Goal: Information Seeking & Learning: Learn about a topic

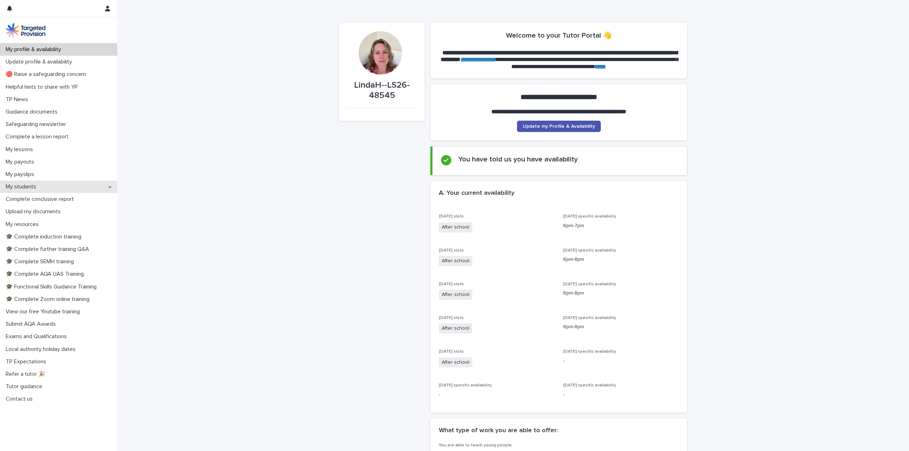
click at [28, 185] on p "My students" at bounding box center [22, 187] width 39 height 7
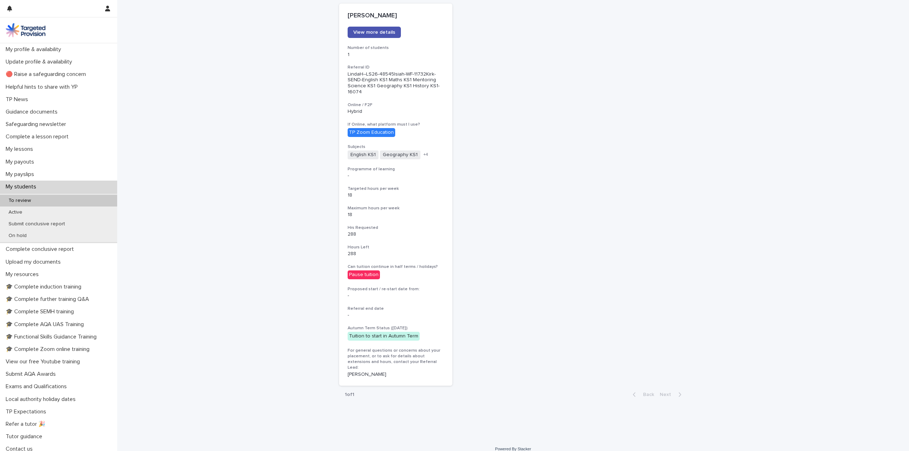
scroll to position [105, 0]
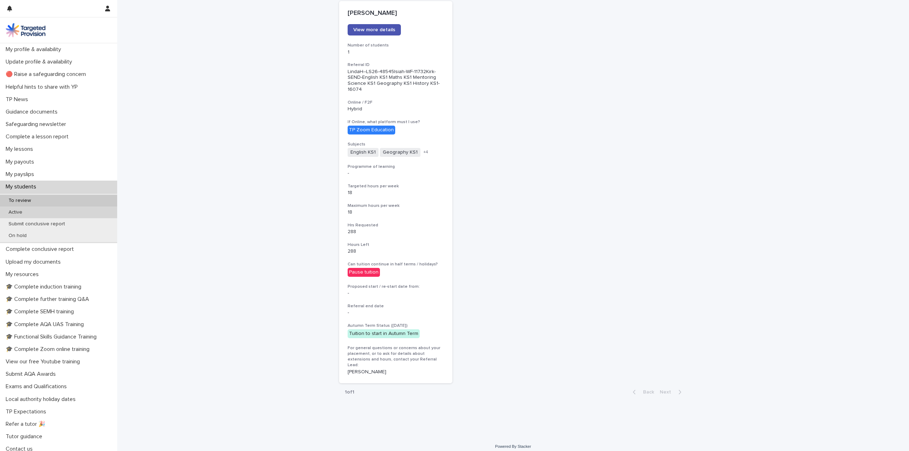
click at [15, 211] on p "Active" at bounding box center [15, 212] width 25 height 6
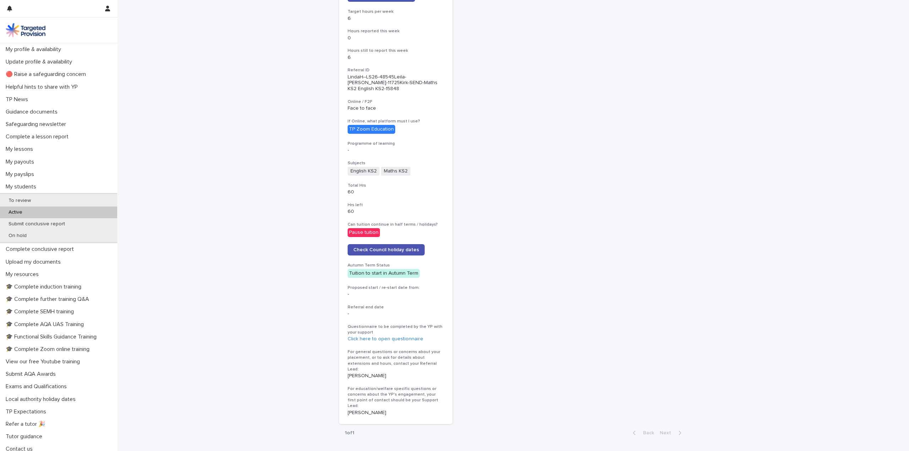
scroll to position [177, 0]
click at [390, 337] on link "Click here to open questionnaire" at bounding box center [386, 337] width 76 height 5
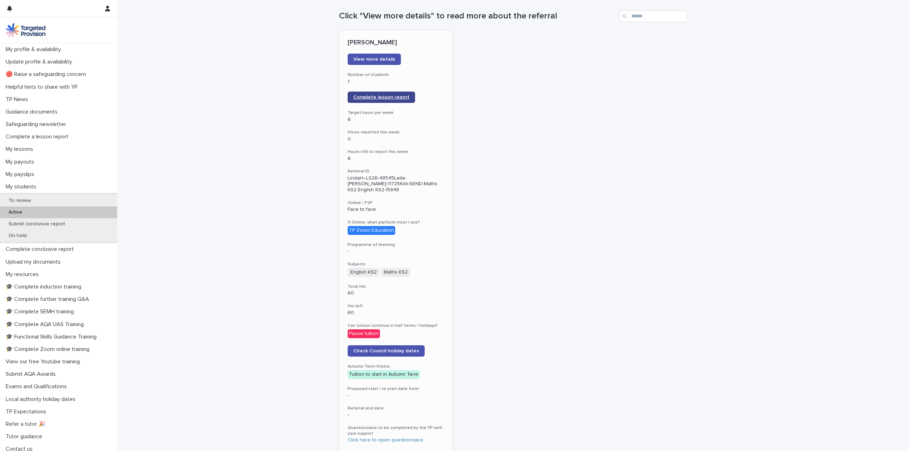
scroll to position [0, 0]
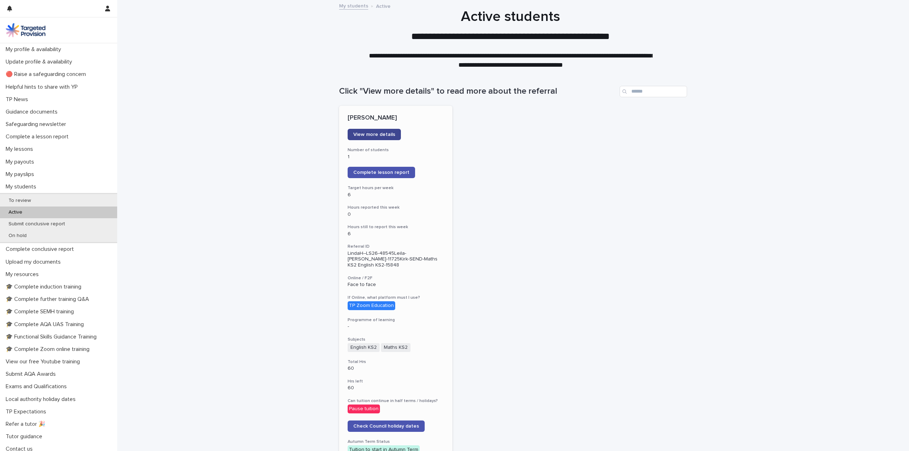
click at [384, 131] on link "View more details" at bounding box center [374, 134] width 53 height 11
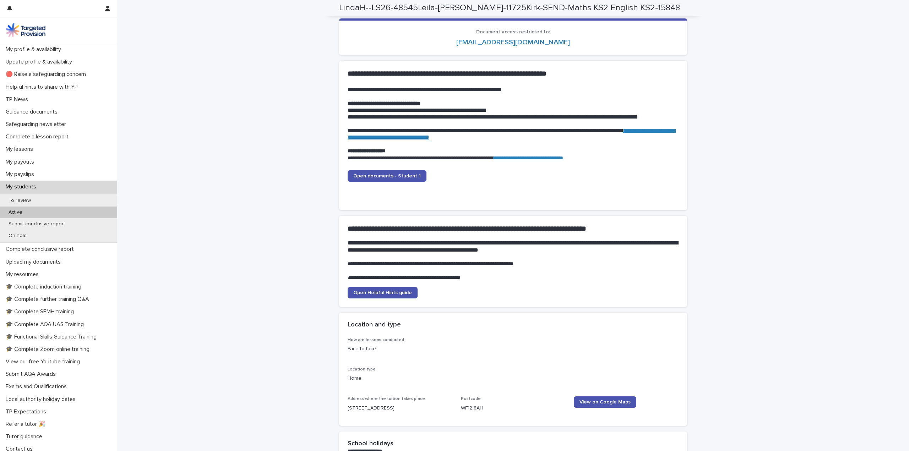
scroll to position [674, 0]
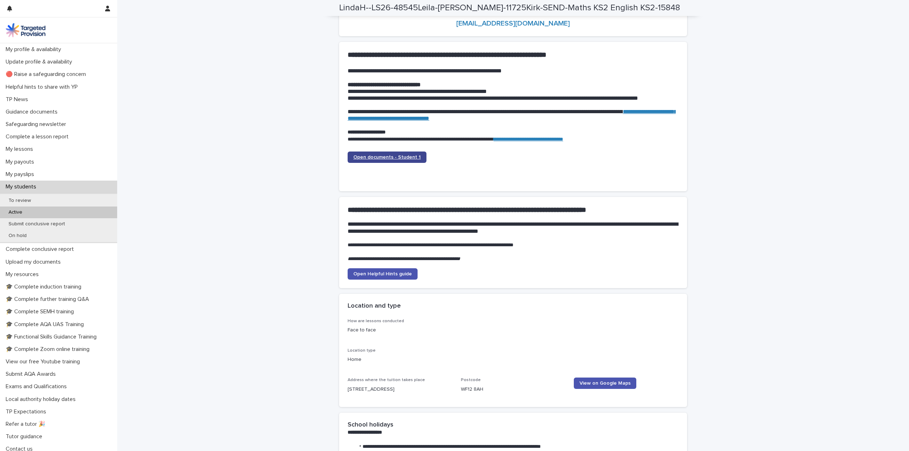
click at [393, 157] on span "Open documents - Student 1" at bounding box center [386, 157] width 67 height 5
click at [21, 198] on p "To review" at bounding box center [20, 201] width 34 height 6
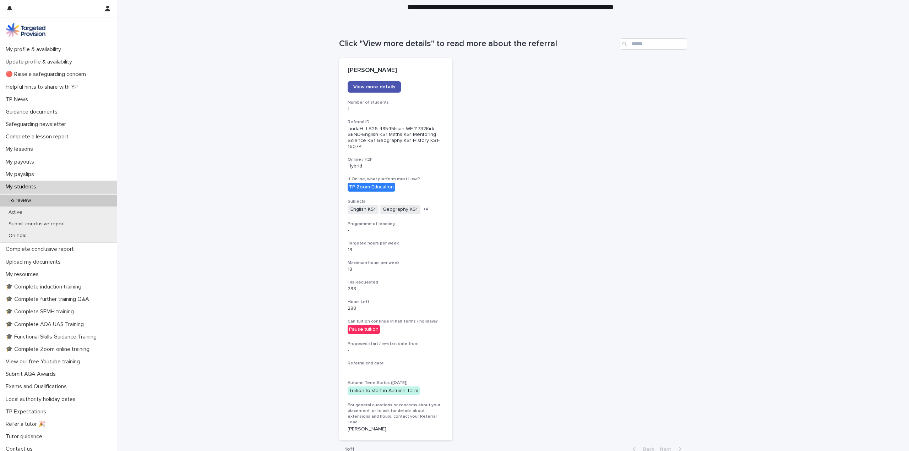
scroll to position [105, 0]
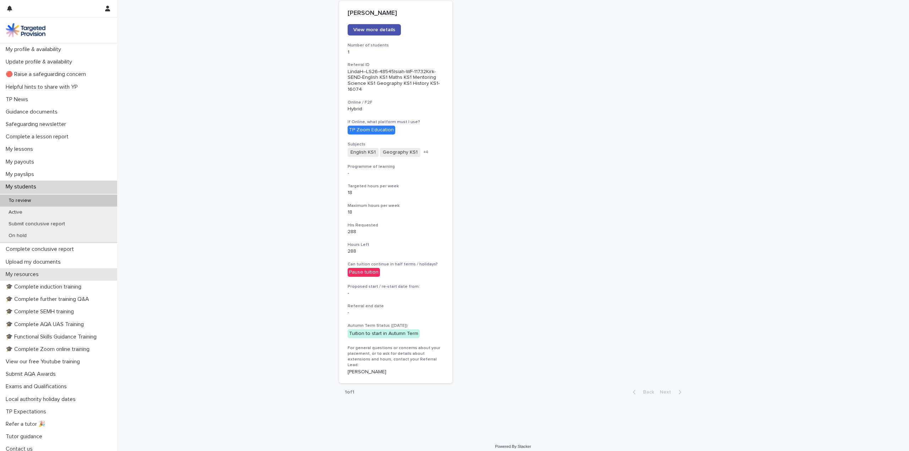
click at [32, 273] on p "My resources" at bounding box center [24, 274] width 42 height 7
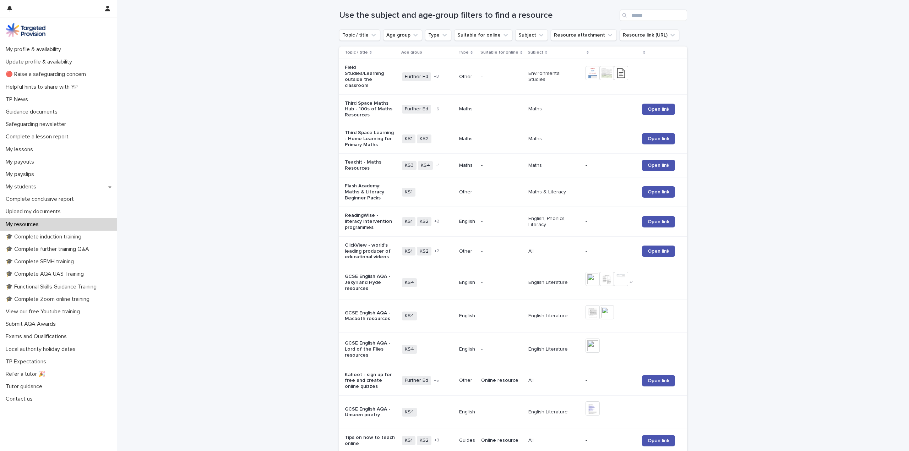
scroll to position [71, 0]
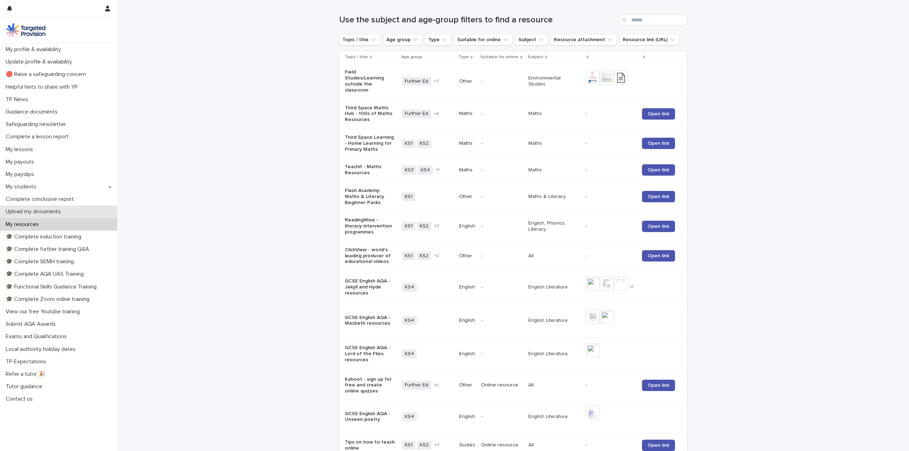
click at [34, 208] on div "Upload my documents" at bounding box center [58, 212] width 117 height 12
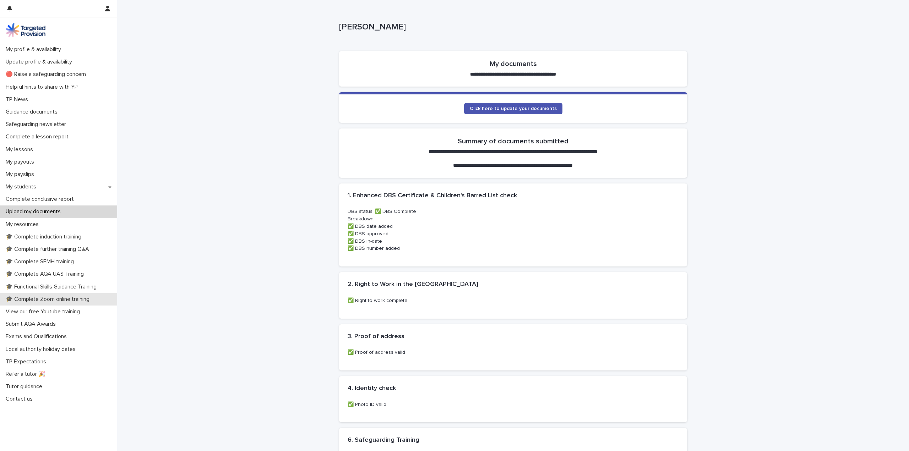
click at [68, 296] on p "🎓 Complete Zoom online training" at bounding box center [49, 299] width 92 height 7
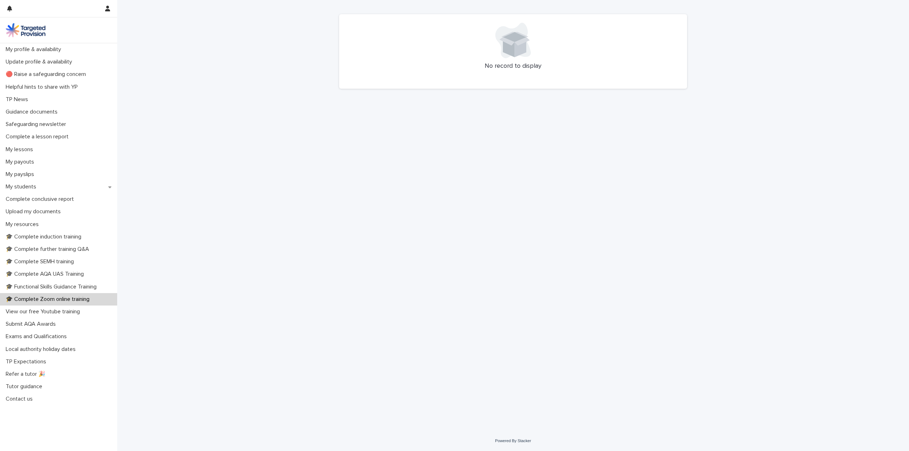
click at [26, 297] on p "🎓 Complete Zoom online training" at bounding box center [49, 299] width 92 height 7
click at [34, 245] on div "🎓 Complete further training Q&A" at bounding box center [58, 249] width 117 height 12
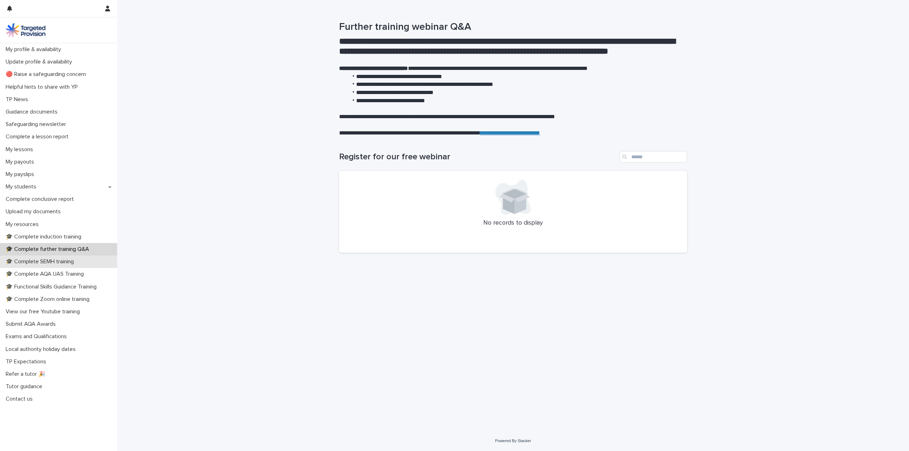
click at [31, 262] on p "🎓 Complete SEMH training" at bounding box center [41, 261] width 77 height 7
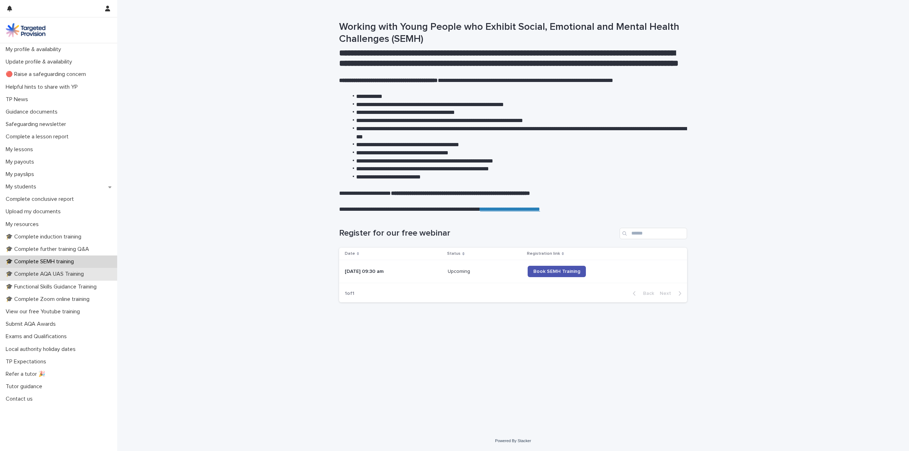
click at [36, 272] on p "🎓 Complete AQA UAS Training" at bounding box center [46, 274] width 87 height 7
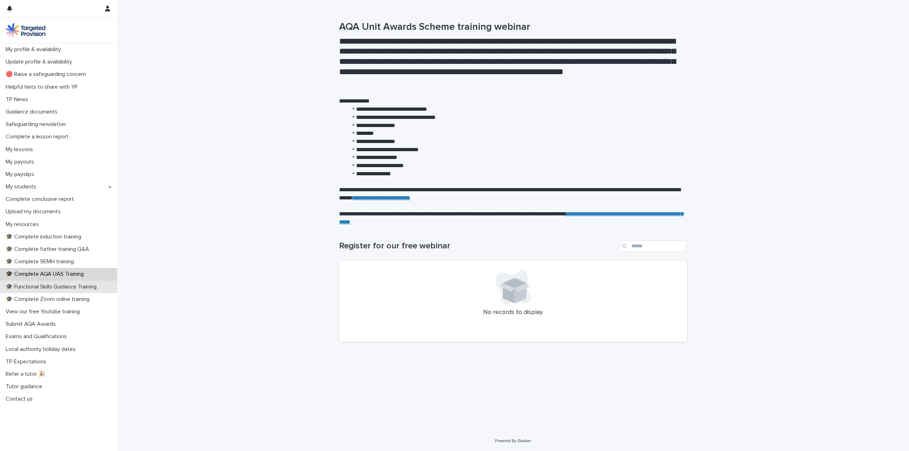
click at [35, 287] on p "🎓 Functional Skills Guidance Training" at bounding box center [52, 287] width 99 height 7
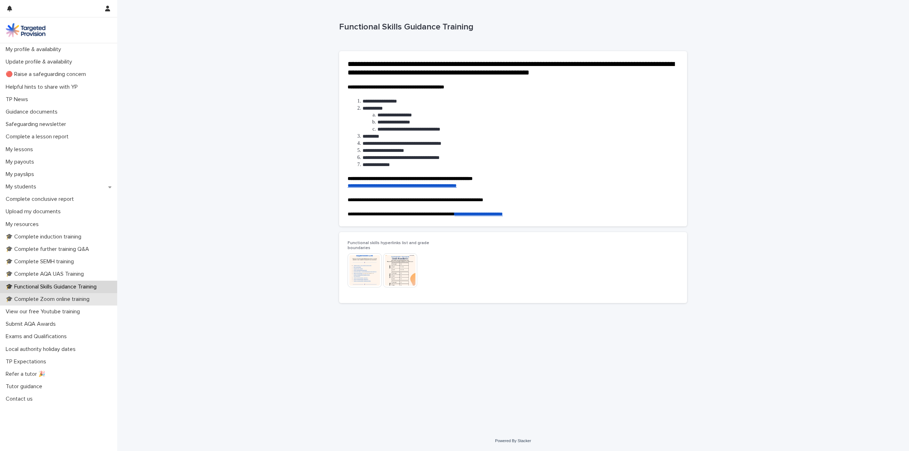
click at [39, 297] on p "🎓 Complete Zoom online training" at bounding box center [49, 299] width 92 height 7
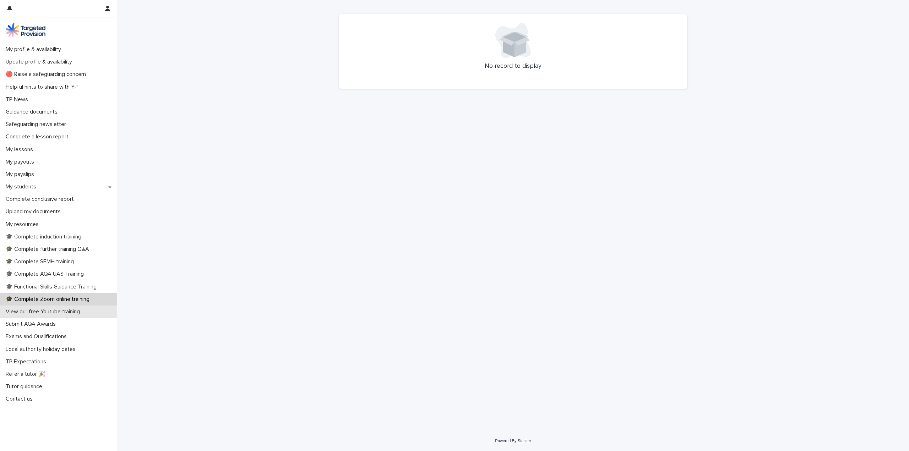
click at [75, 312] on p "View our free Youtube training" at bounding box center [44, 311] width 83 height 7
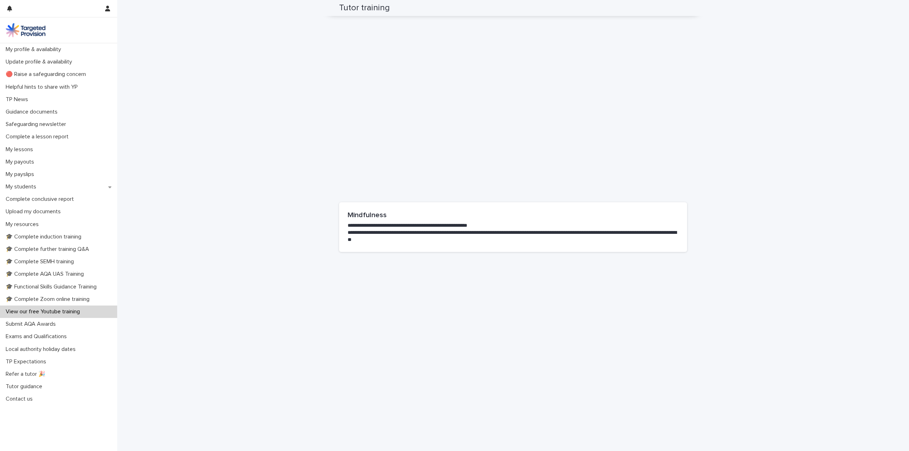
scroll to position [1349, 0]
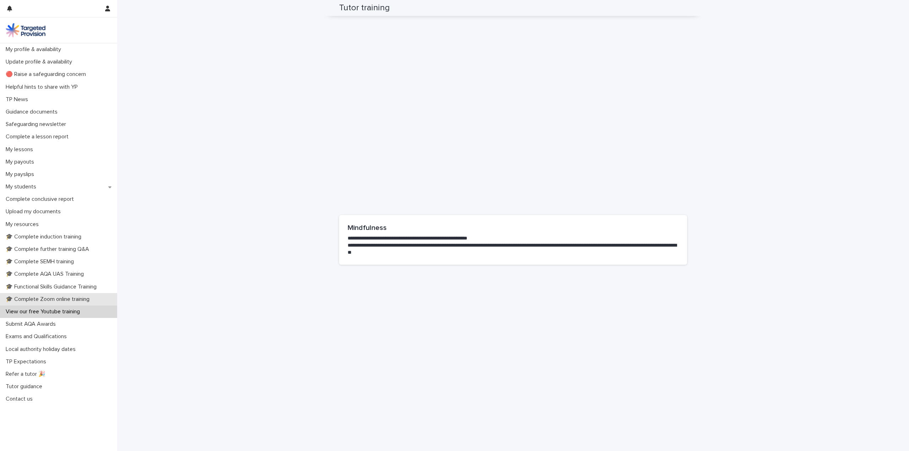
click at [58, 296] on p "🎓 Complete Zoom online training" at bounding box center [49, 299] width 92 height 7
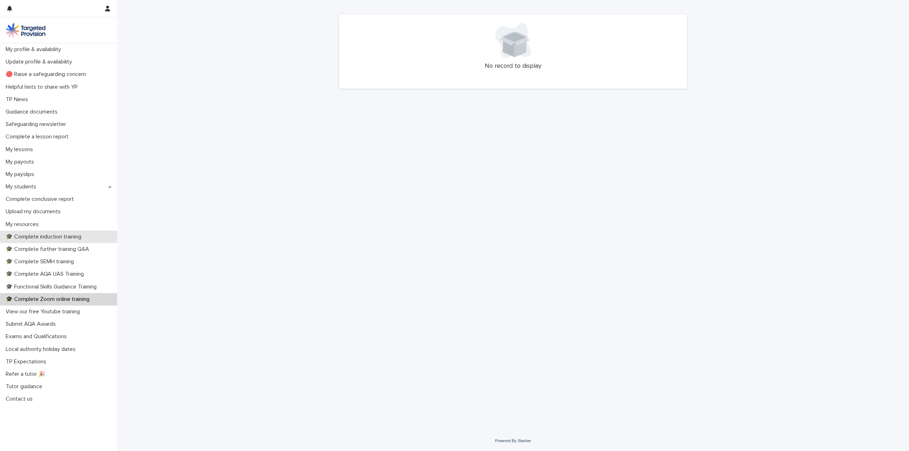
click at [72, 234] on p "🎓 Complete induction training" at bounding box center [45, 237] width 84 height 7
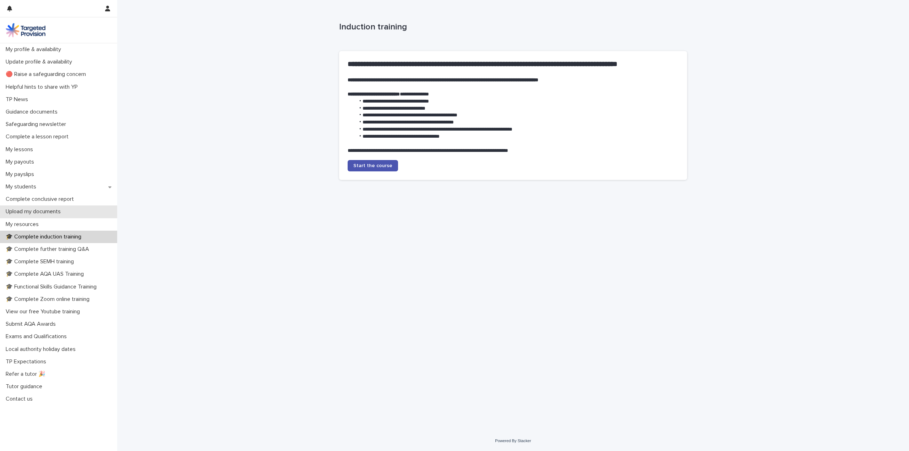
click at [35, 211] on p "Upload my documents" at bounding box center [35, 211] width 64 height 7
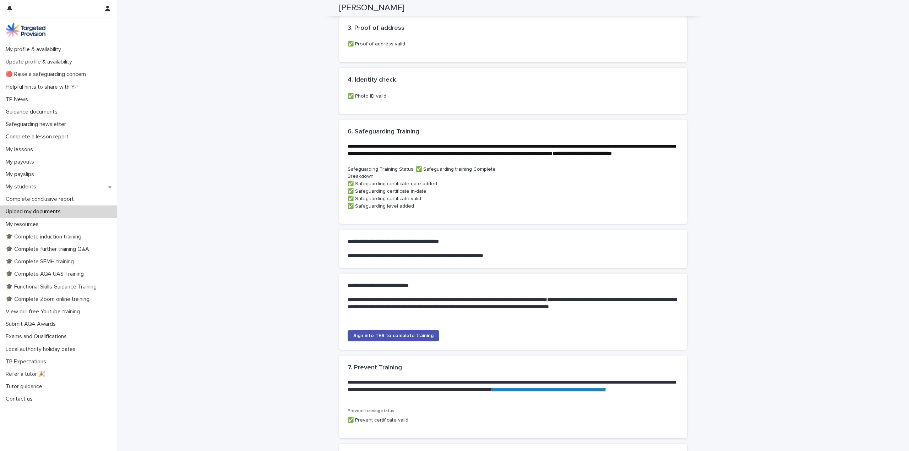
scroll to position [355, 0]
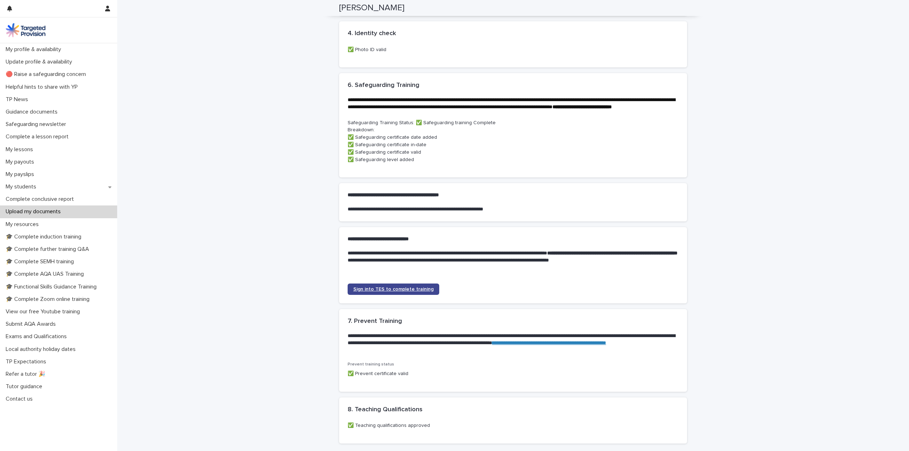
click at [401, 292] on span "Sign into TES to complete training" at bounding box center [393, 289] width 80 height 5
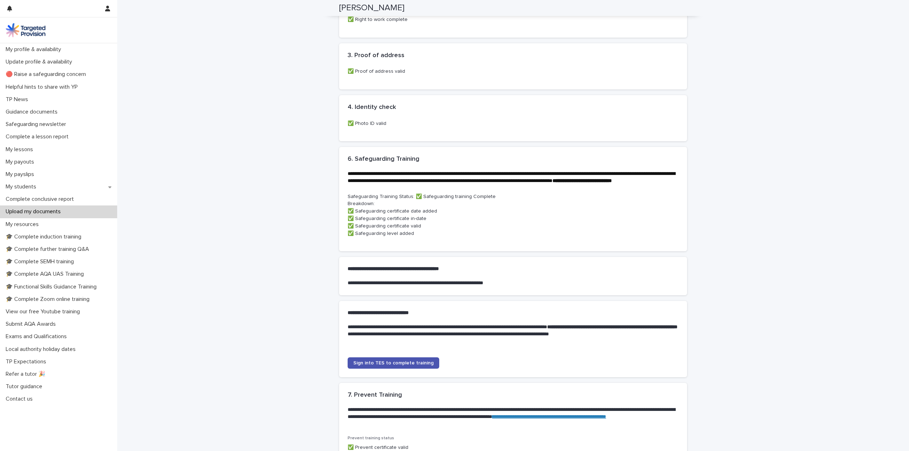
scroll to position [274, 0]
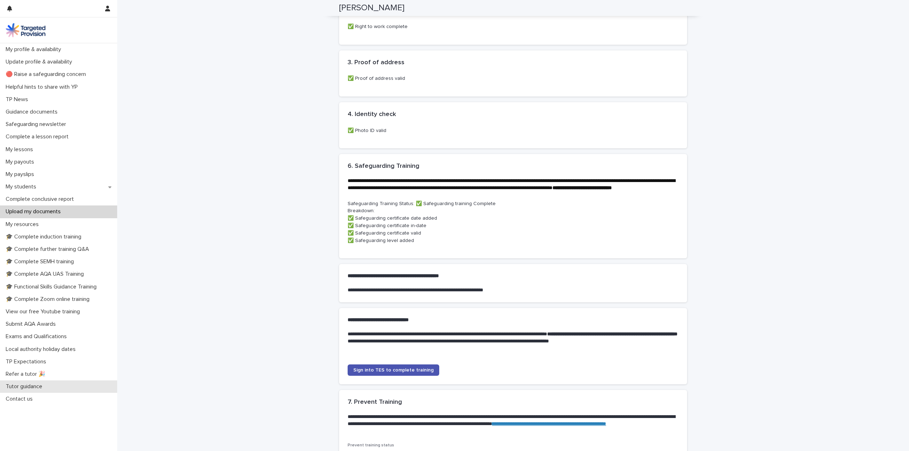
click at [36, 384] on p "Tutor guidance" at bounding box center [25, 386] width 45 height 7
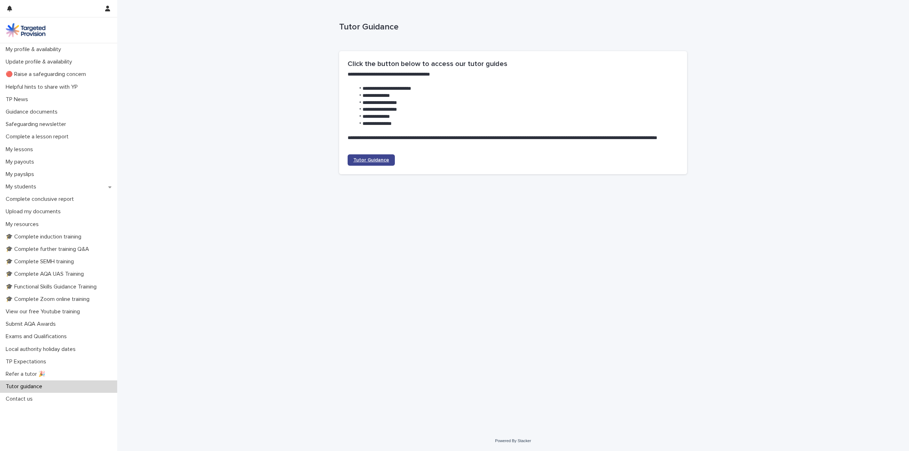
click at [376, 158] on span "Tutor Guidance" at bounding box center [371, 160] width 36 height 5
